Goal: Ask a question

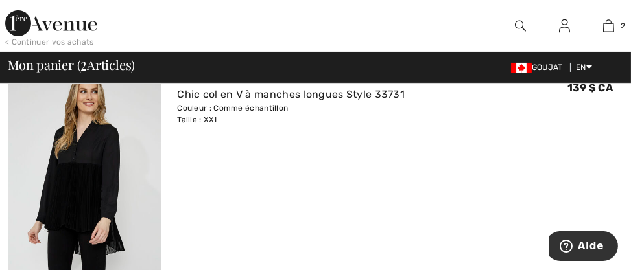
scroll to position [471, 0]
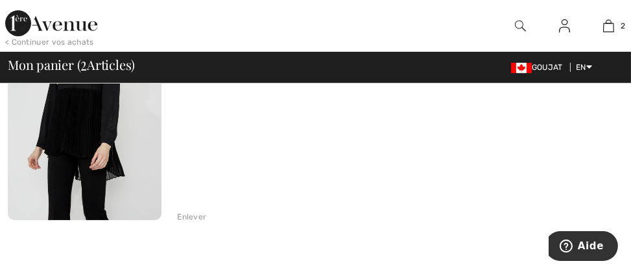
click at [202, 217] on div "Enlever" at bounding box center [191, 217] width 29 height 12
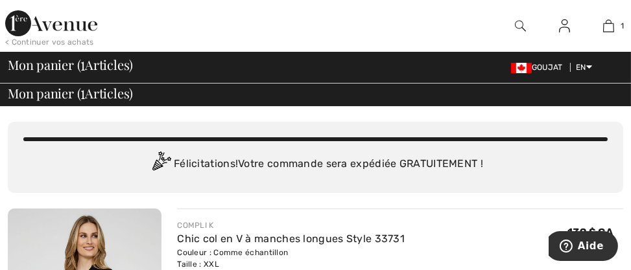
scroll to position [0, 0]
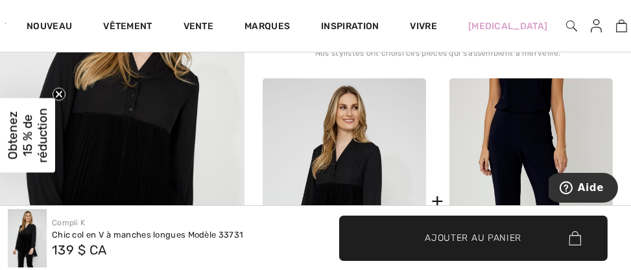
scroll to position [471, 0]
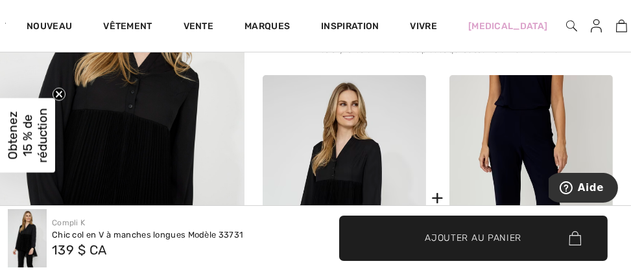
click at [538, 150] on img at bounding box center [530, 198] width 163 height 246
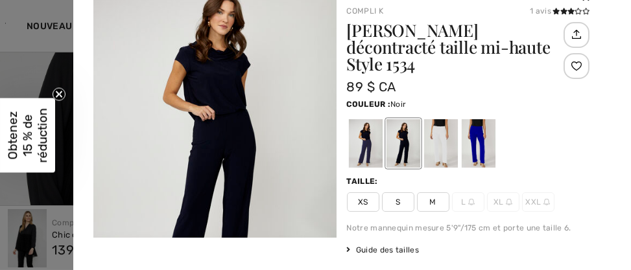
scroll to position [0, 0]
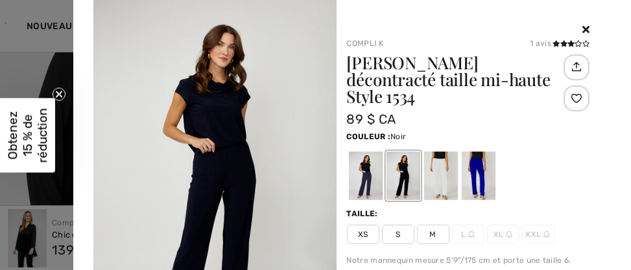
click at [582, 27] on icon at bounding box center [585, 29] width 7 height 10
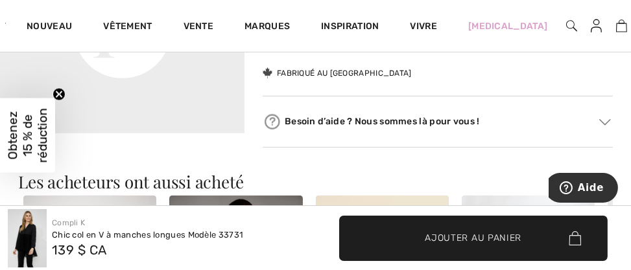
scroll to position [1001, 0]
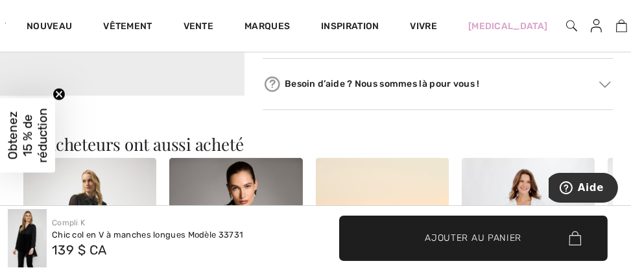
click at [318, 79] on font "Besoin d’aide ? Nous sommes là pour vous !" at bounding box center [382, 84] width 195 height 14
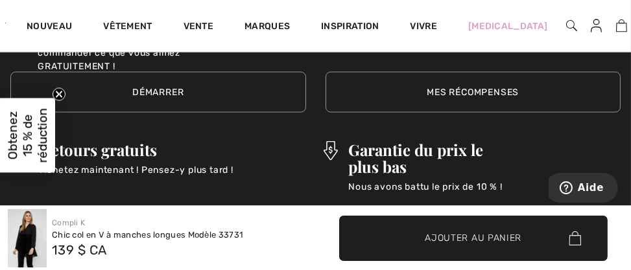
scroll to position [2828, 0]
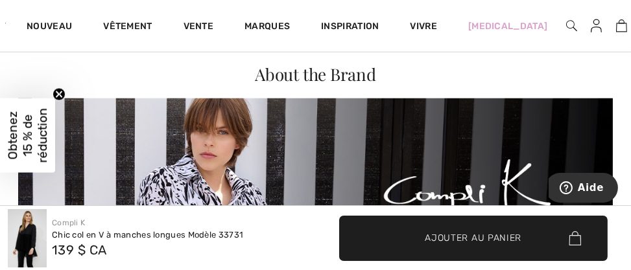
scroll to position [1960, 0]
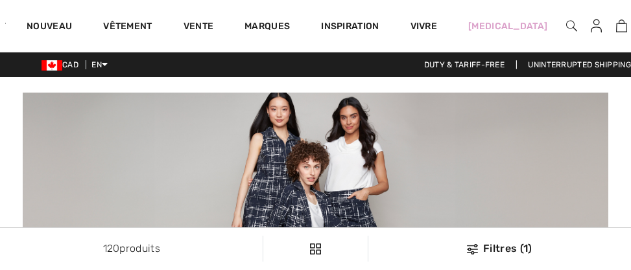
checkbox input "true"
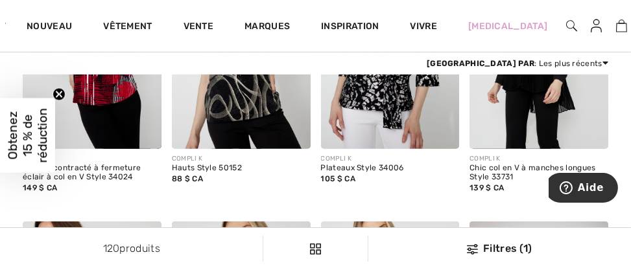
scroll to position [1001, 0]
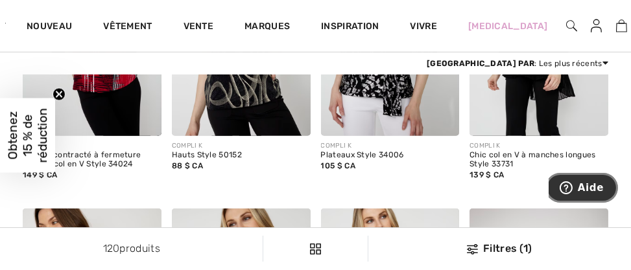
click at [581, 183] on span "Aide" at bounding box center [590, 187] width 26 height 12
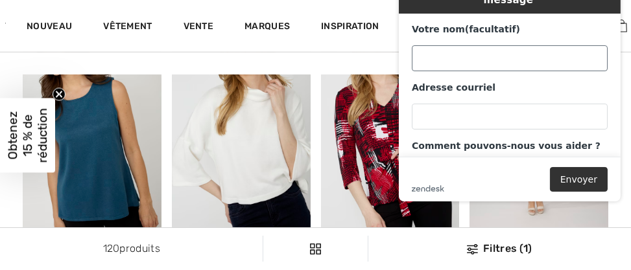
scroll to position [1119, 0]
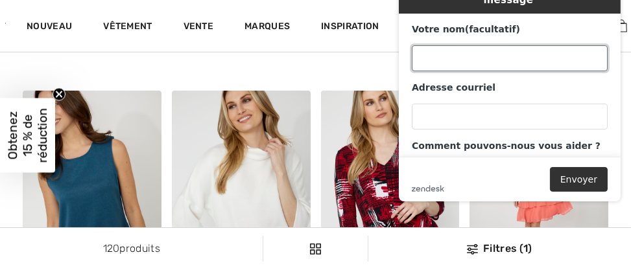
click at [452, 45] on input "Votre nom (facultatif)" at bounding box center [509, 58] width 196 height 26
type input "Jacinthe Thibault"
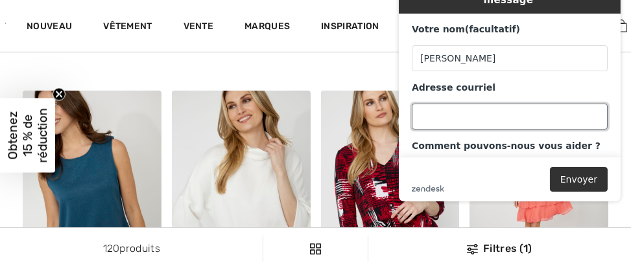
click at [456, 104] on input "Adresse courriel" at bounding box center [509, 117] width 196 height 26
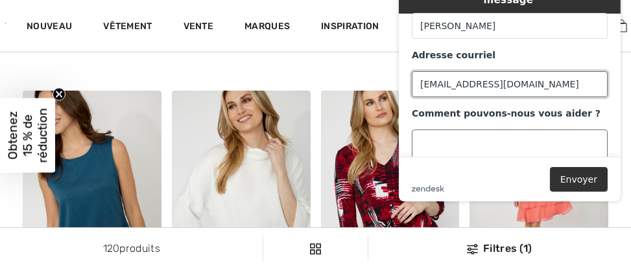
scroll to position [58, 0]
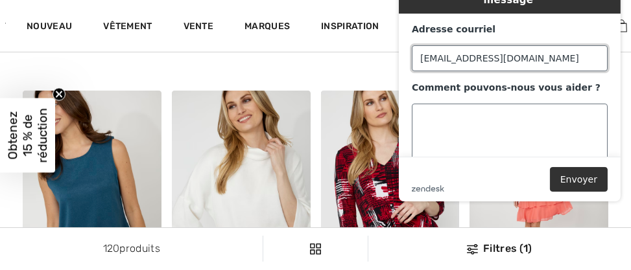
type input "jacinthet@gmail.com"
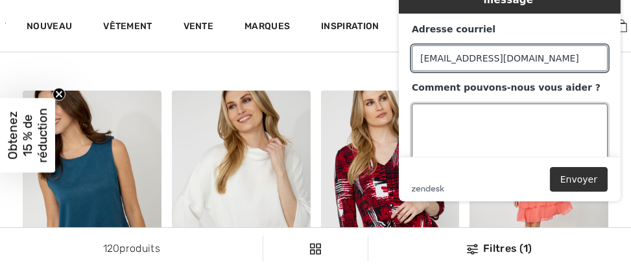
click at [463, 110] on textarea "Comment pouvons-nous vous aider ?" at bounding box center [509, 140] width 196 height 73
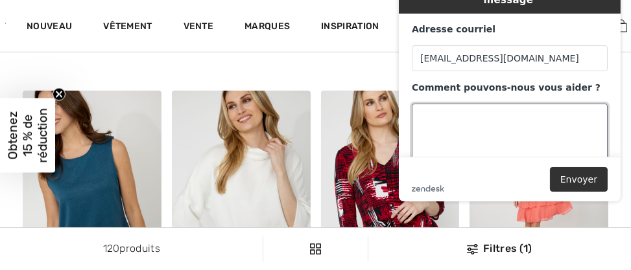
click at [463, 110] on textarea "Comment pouvons-nous vous aider ?" at bounding box center [509, 140] width 196 height 73
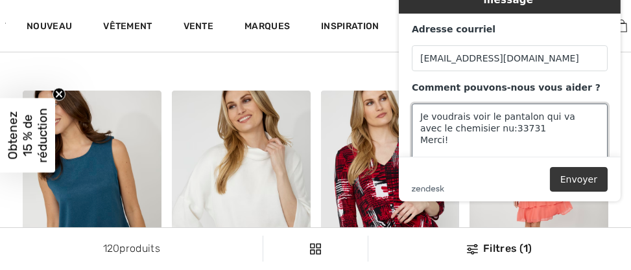
type textarea "Je voudrais voir le pantalon qui va avec le chemisier nu:33731 Merci!"
click at [573, 177] on button "Envoyer" at bounding box center [578, 179] width 58 height 25
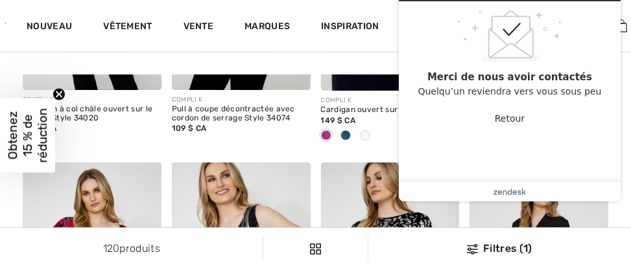
scroll to position [765, 0]
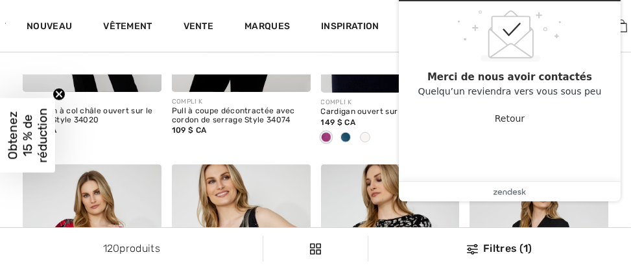
click at [511, 31] on icon ".custom-cls-1{fill:#ccc;}.cls-2{fill:#cccccb;}.cls-3{fill:#f8f8f8;}.cls-4{fill:…" at bounding box center [509, 36] width 104 height 52
click at [511, 31] on icon at bounding box center [510, 30] width 17 height 14
click at [518, 121] on button "Retour" at bounding box center [509, 118] width 30 height 25
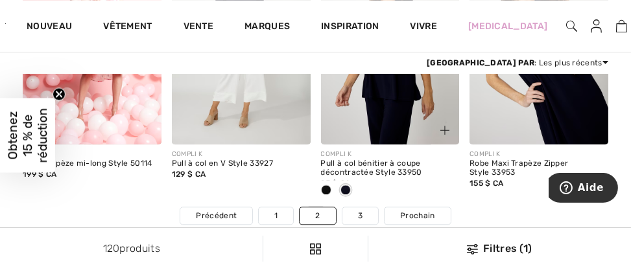
scroll to position [4536, 0]
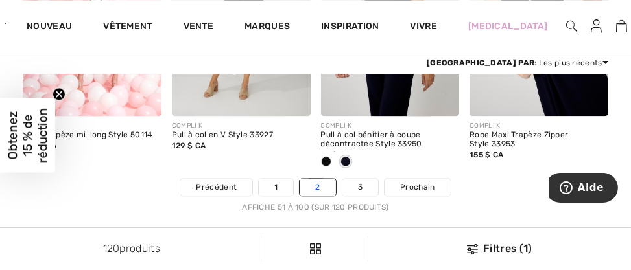
click at [319, 187] on link "2" at bounding box center [317, 187] width 36 height 17
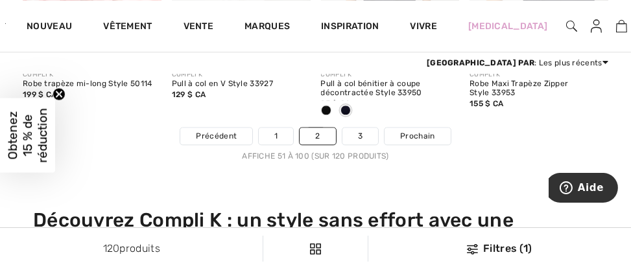
scroll to position [4595, 0]
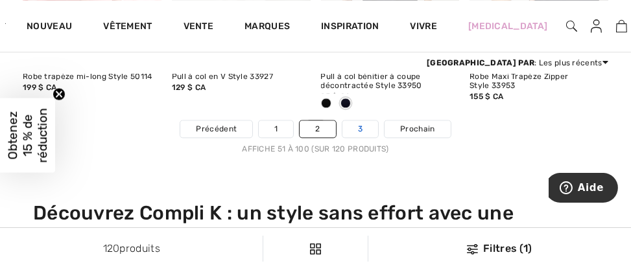
click at [365, 128] on link "3" at bounding box center [360, 129] width 36 height 17
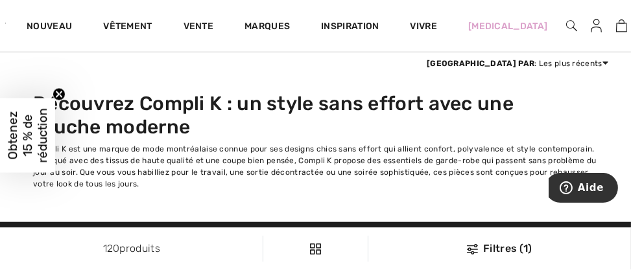
scroll to position [2120, 0]
